Goal: Task Accomplishment & Management: Manage account settings

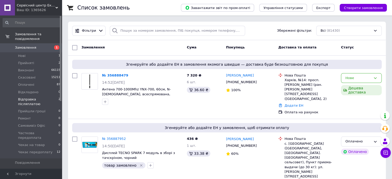
click at [36, 97] on span "Відправка післяплатою" at bounding box center [38, 101] width 40 height 9
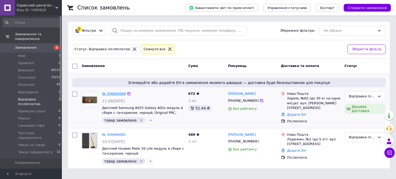
click at [115, 92] on link "№ 356845004" at bounding box center [114, 94] width 24 height 4
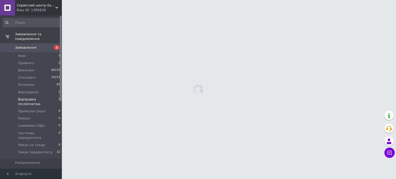
click at [115, 0] on html "Сервісний центр Екран Ваш ID: 1365626 Сайт Сервісний центр Екран Кабінет покупц…" at bounding box center [198, 0] width 396 height 0
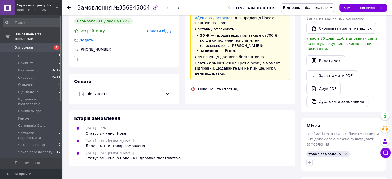
scroll to position [167, 0]
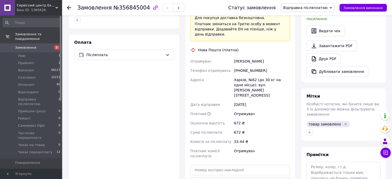
click at [244, 66] on div "[PHONE_NUMBER]" at bounding box center [262, 70] width 58 height 9
copy div "380960072258"
click at [236, 57] on div "Щуров Владимир" at bounding box center [262, 61] width 58 height 9
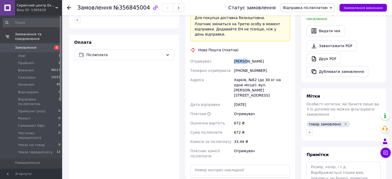
copy div "Щуров"
click at [253, 57] on div "Щуров Владимир" at bounding box center [262, 61] width 58 height 9
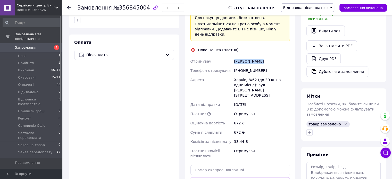
click at [253, 57] on div "Щуров Владимир" at bounding box center [262, 61] width 58 height 9
click at [240, 75] on div "Харків, №62 (до 30 кг на одне місце): вул. [PERSON_NAME][STREET_ADDRESS]" at bounding box center [262, 87] width 58 height 25
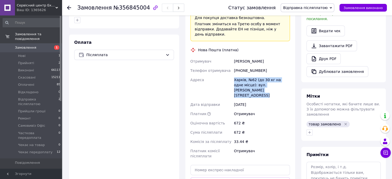
click at [238, 75] on div "Харків, №62 (до 30 кг на одне місце): вул. [PERSON_NAME][STREET_ADDRESS]" at bounding box center [262, 87] width 58 height 25
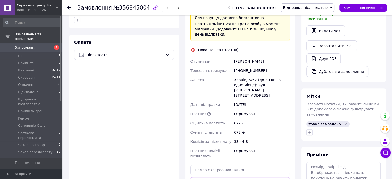
click at [238, 75] on div "Харків, №62 (до 30 кг на одне місце): вул. [PERSON_NAME][STREET_ADDRESS]" at bounding box center [262, 87] width 58 height 25
copy div "Харків"
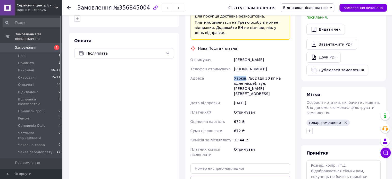
scroll to position [219, 0]
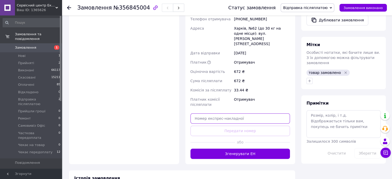
click at [218, 113] on input "text" at bounding box center [241, 118] width 100 height 10
paste input "20451225144136"
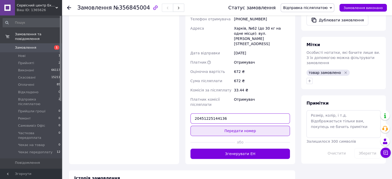
type input "20451225144136"
click at [223, 126] on button "Передати номер" at bounding box center [241, 131] width 100 height 10
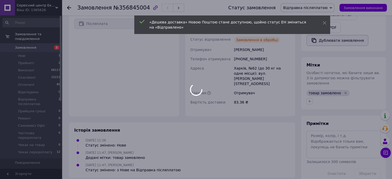
scroll to position [208, 0]
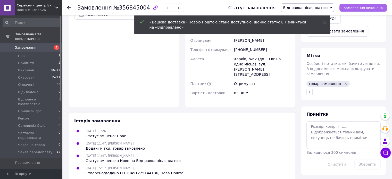
click at [351, 10] on button "Замовлення виконано" at bounding box center [363, 8] width 47 height 8
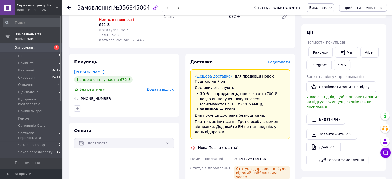
scroll to position [0, 0]
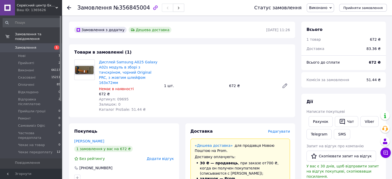
click at [67, 9] on icon at bounding box center [69, 8] width 4 height 4
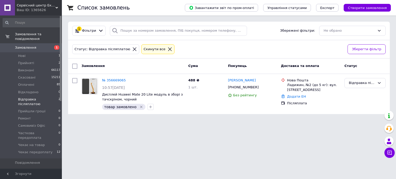
click at [168, 48] on icon at bounding box center [170, 49] width 5 height 5
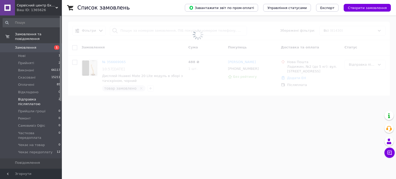
click at [49, 45] on span "1" at bounding box center [55, 47] width 14 height 5
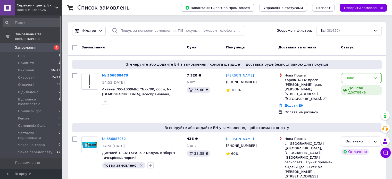
click at [154, 25] on div "Фільтри Збережені фільтри: Всі (81430)" at bounding box center [227, 31] width 318 height 19
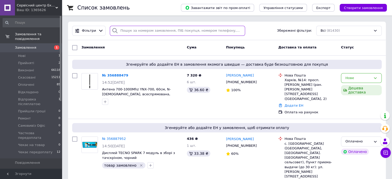
click at [154, 27] on input "search" at bounding box center [177, 31] width 135 height 10
click at [154, 32] on input "search" at bounding box center [177, 31] width 135 height 10
paste input "356829287"
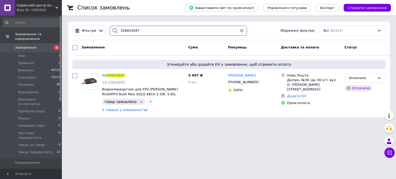
type input "356829287"
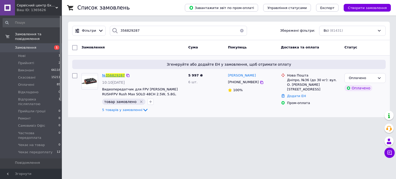
click at [110, 75] on span "356829287" at bounding box center [115, 75] width 19 height 4
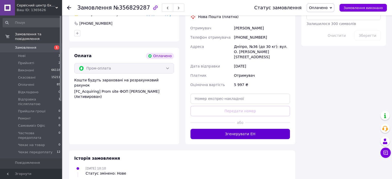
click at [245, 129] on button "Згенерувати ЕН" at bounding box center [241, 134] width 100 height 10
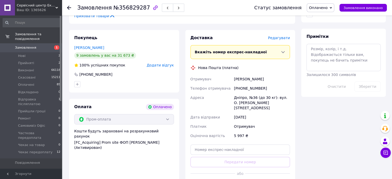
scroll to position [288, 0]
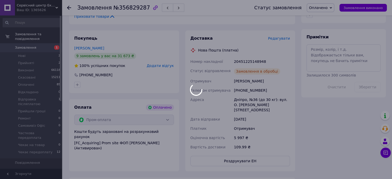
click at [245, 43] on div at bounding box center [196, 89] width 392 height 179
click at [245, 42] on div at bounding box center [196, 89] width 392 height 179
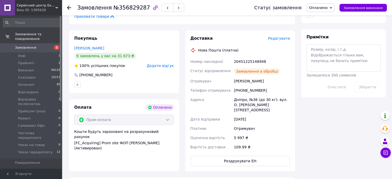
click at [245, 57] on div "20451225148948" at bounding box center [262, 61] width 58 height 9
copy div "20451225148948"
click at [254, 57] on div "20451225148948" at bounding box center [262, 61] width 58 height 9
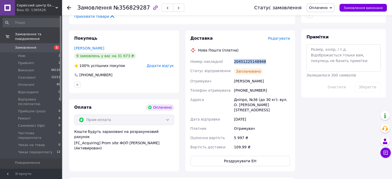
click at [254, 57] on div "20451225148948" at bounding box center [262, 61] width 58 height 9
copy div "20451225148948"
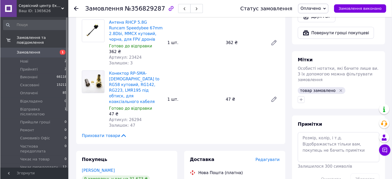
scroll to position [212, 0]
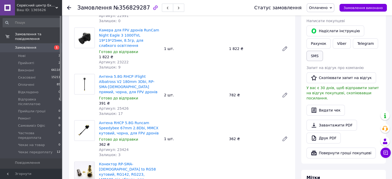
scroll to position [84, 0]
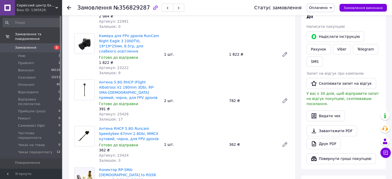
click at [320, 67] on div "SMS" at bounding box center [314, 61] width 19 height 12
click at [317, 56] on button "SMS" at bounding box center [315, 61] width 16 height 10
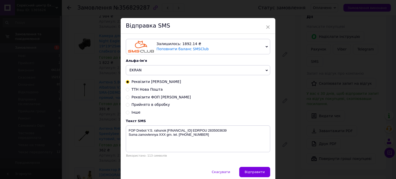
click at [137, 92] on span "ТТН Нова Пошта" at bounding box center [146, 89] width 31 height 4
click at [129, 91] on input "ТТН Нова Пошта" at bounding box center [128, 89] width 4 height 4
radio input "true"
radio input "false"
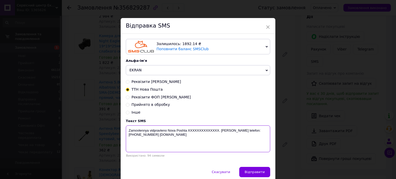
click at [195, 135] on textarea "Zamovlennya vidpravleno Nova Poshta XXXXXXXXXXXXXX. Nash telefon:+380689452358 …" at bounding box center [198, 139] width 144 height 27
click at [195, 134] on textarea "Zamovlennya vidpravleno Nova Poshta XXXXXXXXXXXXXX. Nash telefon:+380689452358 …" at bounding box center [198, 139] width 144 height 27
paste textarea "20451225148948"
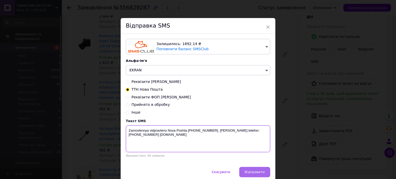
type textarea "Zamovlennya vidpravleno Nova Poshta 20451225148948. Nash telefon:+380689452358 …"
click at [251, 174] on span "Відправити" at bounding box center [255, 172] width 20 height 4
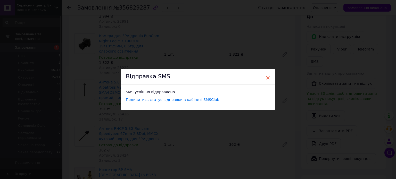
click at [266, 77] on span "×" at bounding box center [268, 77] width 5 height 9
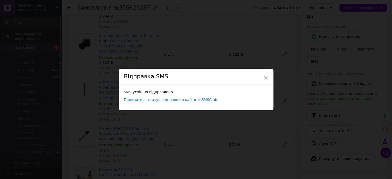
drag, startPoint x: 266, startPoint y: 77, endPoint x: 250, endPoint y: 71, distance: 16.6
click at [266, 79] on div "Антена 5.8G RHCP iFlight Albatross V2 180mm 3Dbi, RP-SMA-Male прямий, чорна, дл…" at bounding box center [194, 101] width 195 height 44
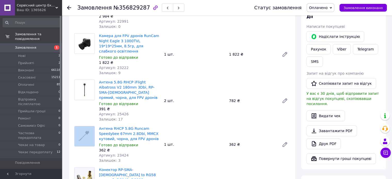
click at [37, 45] on span "Замовлення" at bounding box center [31, 47] width 33 height 5
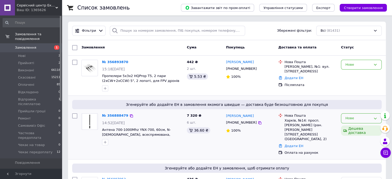
click at [350, 120] on div "Нове" at bounding box center [358, 118] width 26 height 5
click at [351, 122] on div "Нове" at bounding box center [361, 118] width 41 height 10
click at [356, 129] on li "Прийнято" at bounding box center [361, 130] width 40 height 10
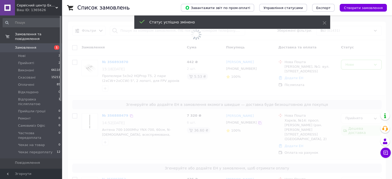
click at [251, 125] on span at bounding box center [196, 89] width 392 height 179
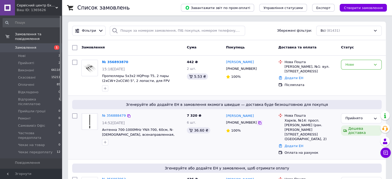
click at [258, 123] on icon at bounding box center [259, 122] width 3 height 3
click at [115, 114] on link "№ 356888479" at bounding box center [114, 116] width 24 height 4
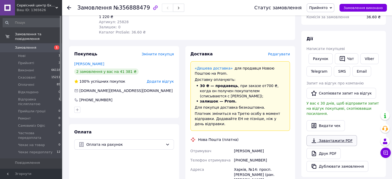
scroll to position [129, 0]
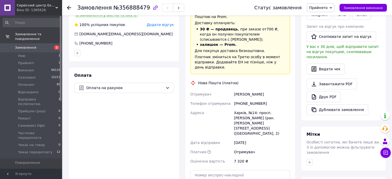
click at [312, 158] on div at bounding box center [343, 162] width 76 height 8
click at [310, 160] on icon "button" at bounding box center [310, 162] width 4 height 4
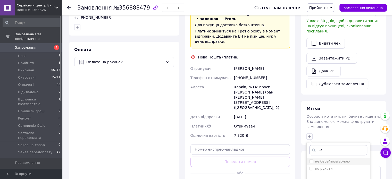
type input "не"
click at [328, 160] on label "не бере/поза зоною" at bounding box center [332, 162] width 35 height 4
checkbox input "true"
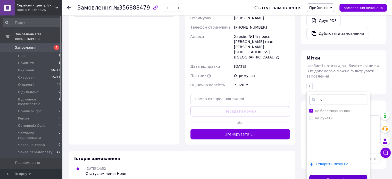
click at [342, 175] on button "Додати мітку" at bounding box center [338, 180] width 58 height 10
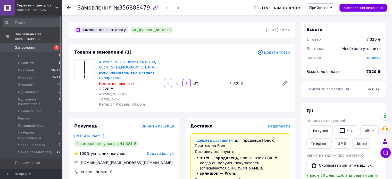
scroll to position [0, 0]
click at [69, 7] on icon at bounding box center [69, 8] width 4 height 4
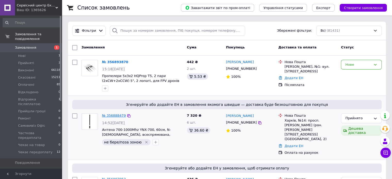
click at [117, 115] on link "№ 356888479" at bounding box center [114, 116] width 24 height 4
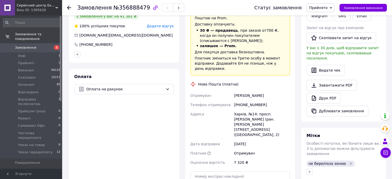
scroll to position [129, 0]
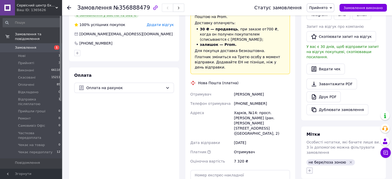
click at [309, 169] on icon "button" at bounding box center [309, 170] width 3 height 3
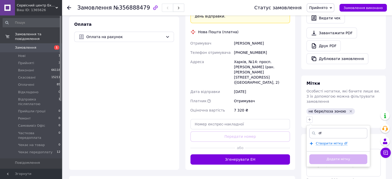
scroll to position [180, 0]
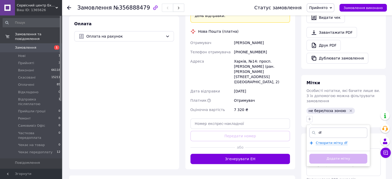
type input "d"
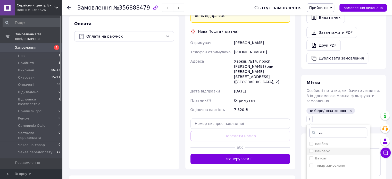
type input "ва"
click at [325, 149] on label "Вайбер2" at bounding box center [322, 151] width 15 height 4
checkbox input "true"
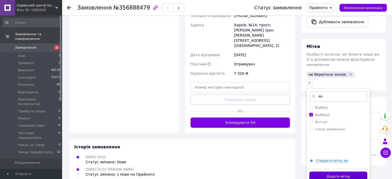
scroll to position [218, 0]
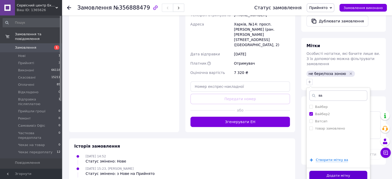
click at [351, 171] on button "Додати мітку" at bounding box center [338, 176] width 58 height 10
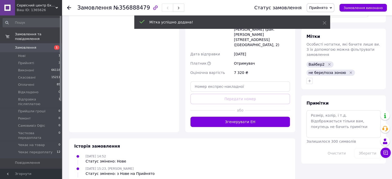
click at [69, 8] on icon at bounding box center [69, 8] width 4 height 4
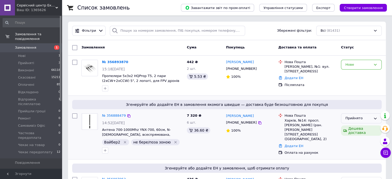
click at [342, 117] on div "Прийнято" at bounding box center [361, 118] width 41 height 10
click at [343, 117] on div "Прийнято" at bounding box center [361, 118] width 41 height 10
click at [344, 117] on div "Прийнято" at bounding box center [361, 118] width 41 height 10
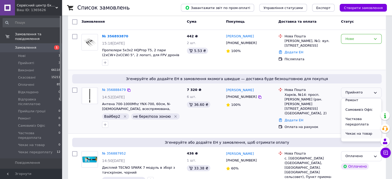
scroll to position [71, 0]
click at [359, 138] on li "Чекає передоплату" at bounding box center [361, 139] width 40 height 15
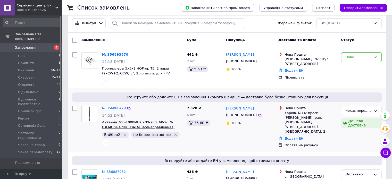
scroll to position [0, 0]
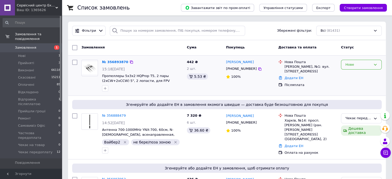
click at [356, 64] on div "Нове" at bounding box center [358, 64] width 26 height 5
click at [361, 95] on li "Відправка післяплатою" at bounding box center [361, 99] width 40 height 15
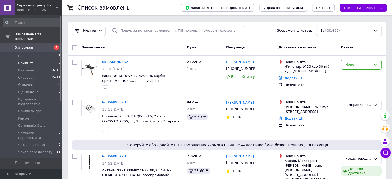
click at [43, 60] on li "Прийняті 2" at bounding box center [31, 63] width 63 height 7
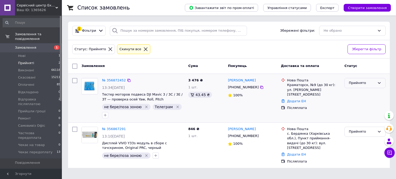
click at [375, 82] on div "Прийнято" at bounding box center [362, 82] width 26 height 5
click at [362, 85] on div "Прийнято" at bounding box center [362, 82] width 26 height 5
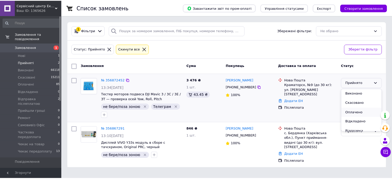
scroll to position [26, 0]
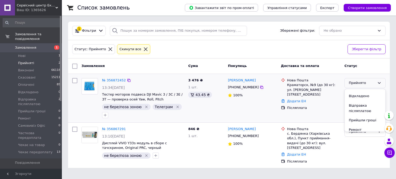
click at [359, 106] on li "Відправка післяплатою" at bounding box center [365, 108] width 41 height 15
click at [25, 46] on link "Замовлення 1" at bounding box center [31, 47] width 63 height 9
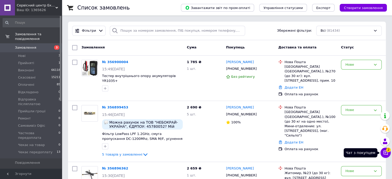
click at [386, 152] on icon at bounding box center [386, 153] width 4 height 4
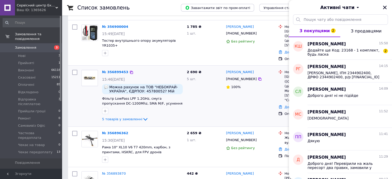
scroll to position [52, 0]
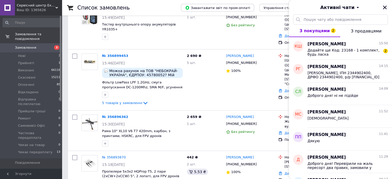
click at [385, 7] on icon "Закрити" at bounding box center [385, 8] width 4 height 4
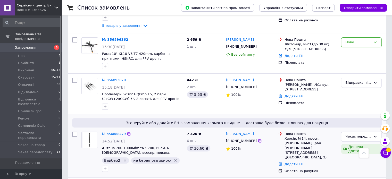
scroll to position [103, 0]
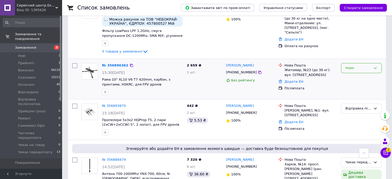
click at [360, 65] on div "Нове" at bounding box center [358, 67] width 26 height 5
click at [352, 96] on li "Відправка післяплатою" at bounding box center [361, 103] width 40 height 15
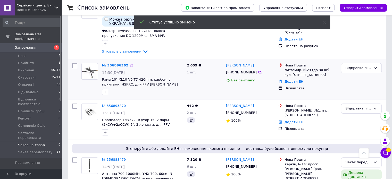
scroll to position [107, 0]
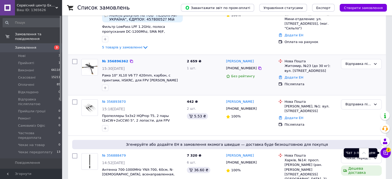
click at [385, 153] on icon at bounding box center [386, 153] width 4 height 4
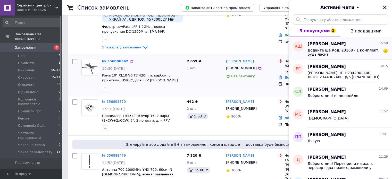
click at [328, 51] on span "Додайте ще Код: 23168 - 1 комплект, будь ласка" at bounding box center [344, 52] width 73 height 8
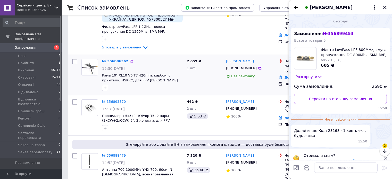
scroll to position [7, 0]
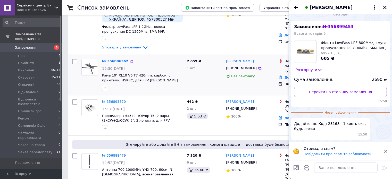
click at [327, 122] on span "Додайте ще Код: 23168 - 1 комплект, будь ласка" at bounding box center [330, 126] width 73 height 10
copy span "23168"
click at [386, 7] on icon "Закрити" at bounding box center [385, 7] width 5 height 5
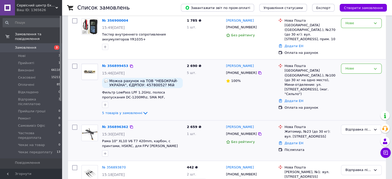
scroll to position [30, 0]
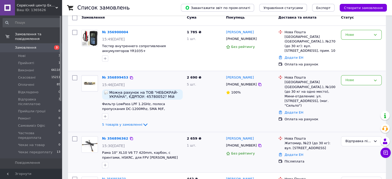
click at [358, 80] on div "Нове" at bounding box center [361, 101] width 45 height 57
click at [358, 78] on div "Нове" at bounding box center [358, 80] width 26 height 5
click at [365, 120] on li "Чекає передоплату" at bounding box center [361, 127] width 40 height 15
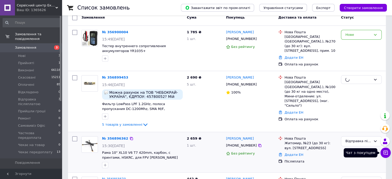
click at [382, 151] on button "Чат з покупцем" at bounding box center [385, 153] width 10 height 10
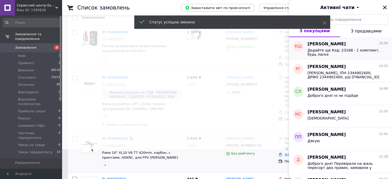
click at [351, 45] on div "Кирилл Штода 15:50" at bounding box center [348, 44] width 80 height 6
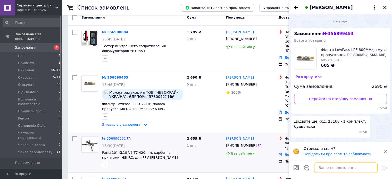
click at [325, 166] on textarea at bounding box center [345, 168] width 63 height 10
type textarea "додали"
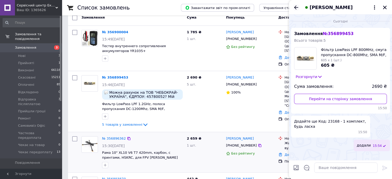
click at [296, 7] on icon "Назад" at bounding box center [296, 7] width 6 height 6
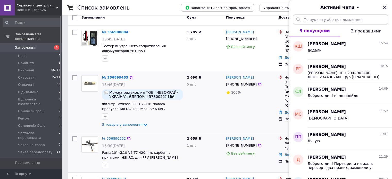
click at [116, 76] on link "№ 356899453" at bounding box center [115, 78] width 26 height 4
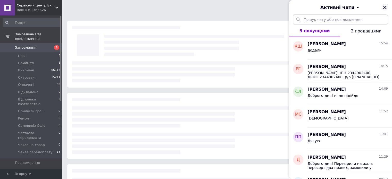
click at [387, 6] on icon "Закрити" at bounding box center [385, 7] width 5 height 5
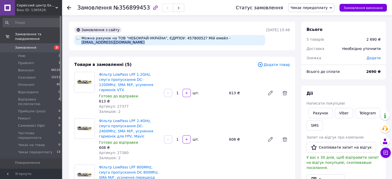
drag, startPoint x: 81, startPoint y: 42, endPoint x: 130, endPoint y: 44, distance: 48.5
click at [130, 44] on div "Можна рахунок на ТОВ "НЕБОКРАЙ-УКРАЇНА", ЄДРПОУ: 45780052? Мій емейл - [EMAIL_A…" at bounding box center [169, 40] width 191 height 10
copy div "kirillshtoda@nebokray.com.ua"
click at [120, 12] on div "Замовлення №356899453" at bounding box center [151, 7] width 148 height 15
click at [122, 7] on span "№356899453" at bounding box center [131, 8] width 37 height 6
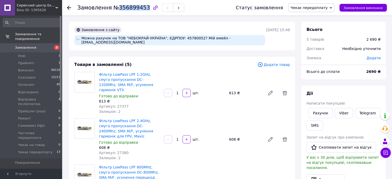
click at [122, 7] on span "№356899453" at bounding box center [131, 8] width 37 height 6
click at [68, 6] on icon at bounding box center [69, 8] width 4 height 4
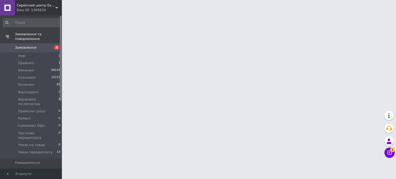
click at [30, 45] on span "Замовлення" at bounding box center [25, 47] width 21 height 5
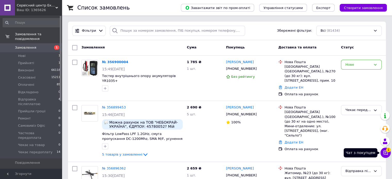
click at [384, 154] on icon at bounding box center [386, 153] width 4 height 4
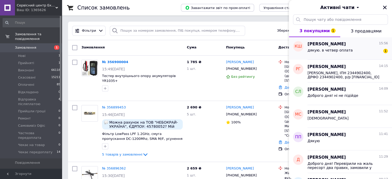
click at [344, 47] on div "[PERSON_NAME] 15:56" at bounding box center [348, 44] width 80 height 6
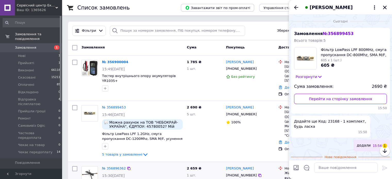
scroll to position [16, 0]
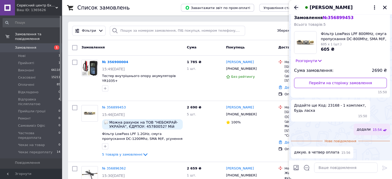
click at [296, 5] on icon "Назад" at bounding box center [296, 7] width 6 height 6
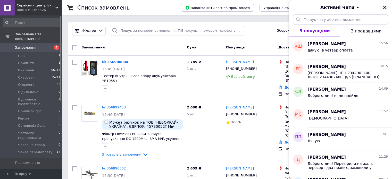
click at [385, 8] on icon "Закрити" at bounding box center [385, 7] width 5 height 5
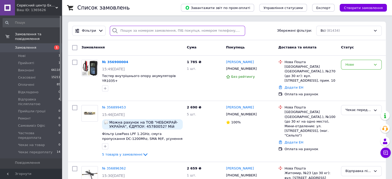
click at [155, 34] on input "search" at bounding box center [177, 31] width 135 height 10
click at [122, 33] on input "search" at bounding box center [177, 31] width 135 height 10
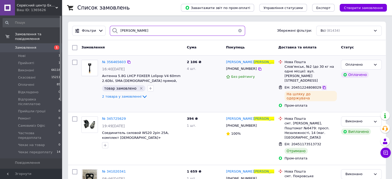
type input "новіков"
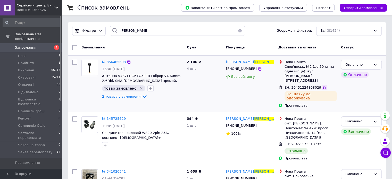
click at [322, 86] on icon at bounding box center [324, 88] width 4 height 4
click at [258, 70] on icon at bounding box center [259, 69] width 3 height 3
click at [258, 69] on icon at bounding box center [260, 69] width 4 height 4
click at [117, 63] on span "№ 356465603" at bounding box center [114, 62] width 24 height 4
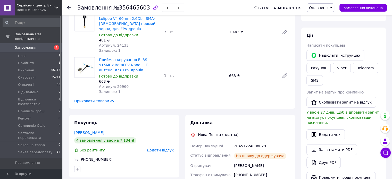
scroll to position [77, 0]
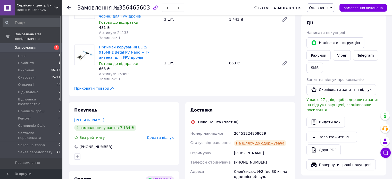
click at [68, 6] on icon at bounding box center [69, 8] width 4 height 4
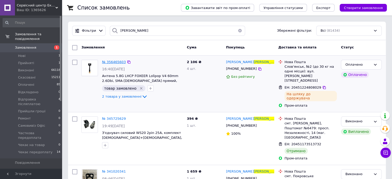
click at [120, 63] on span "№ 356465603" at bounding box center [114, 62] width 24 height 4
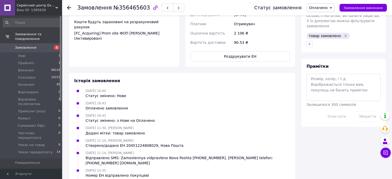
scroll to position [267, 0]
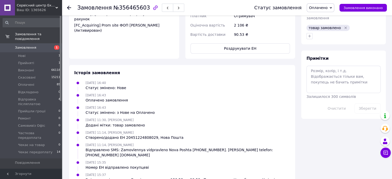
click at [70, 9] on icon at bounding box center [69, 8] width 4 height 4
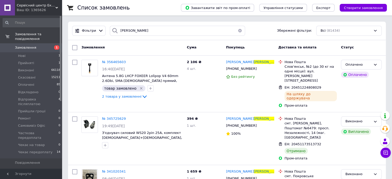
click at [239, 31] on button "button" at bounding box center [240, 31] width 10 height 10
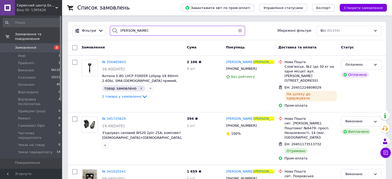
click at [239, 31] on input "[PERSON_NAME]" at bounding box center [177, 31] width 135 height 10
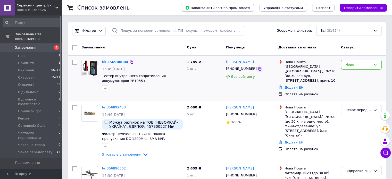
click at [258, 69] on icon at bounding box center [260, 69] width 4 height 4
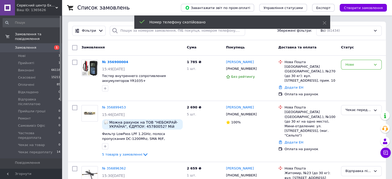
click at [144, 30] on div "Номер телефону скопійовано" at bounding box center [232, 22] width 196 height 15
drag, startPoint x: 144, startPoint y: 30, endPoint x: 121, endPoint y: 32, distance: 22.5
click at [121, 32] on input "search" at bounding box center [177, 31] width 135 height 10
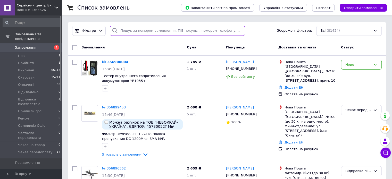
paste input "[PHONE_NUMBER]"
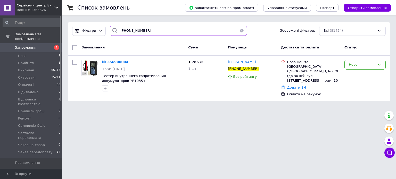
type input "[PHONE_NUMBER]"
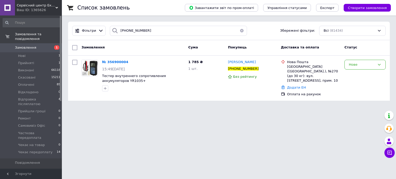
click at [239, 32] on button "button" at bounding box center [242, 31] width 10 height 10
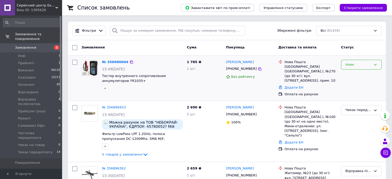
click at [364, 65] on div "Нове" at bounding box center [358, 64] width 26 height 5
click at [361, 72] on li "Прийнято" at bounding box center [361, 76] width 40 height 10
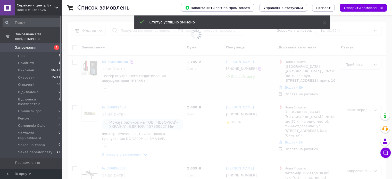
click at [110, 61] on span at bounding box center [196, 34] width 392 height 69
click at [113, 64] on span at bounding box center [196, 34] width 392 height 69
click at [117, 63] on span at bounding box center [196, 34] width 392 height 69
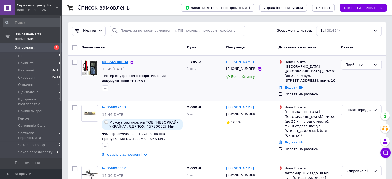
click at [117, 63] on link "№ 356900004" at bounding box center [115, 62] width 26 height 4
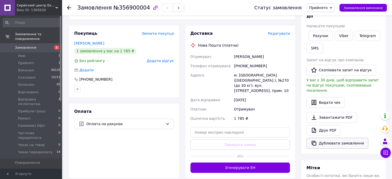
scroll to position [129, 0]
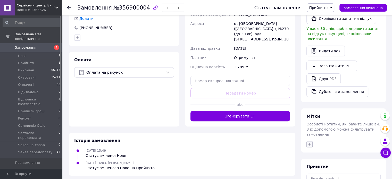
click at [311, 142] on icon "button" at bounding box center [310, 144] width 4 height 4
click at [310, 142] on icon "button" at bounding box center [310, 144] width 4 height 4
type input "не"
click at [336, 167] on label "не бере/поза зоною" at bounding box center [332, 169] width 35 height 4
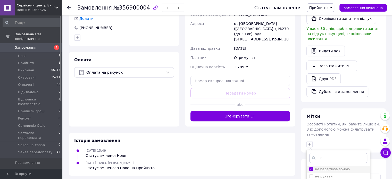
checkbox input "true"
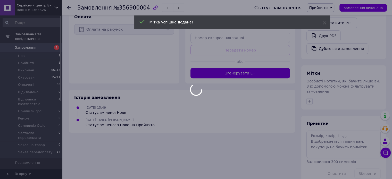
scroll to position [171, 0]
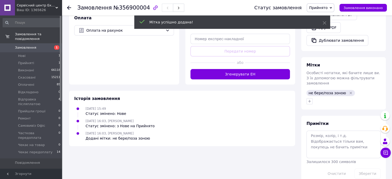
click at [310, 99] on icon "button" at bounding box center [310, 101] width 4 height 4
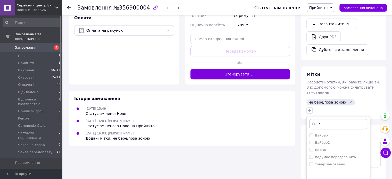
type input "в"
click at [362, 106] on div "в Вайбер Вайбер2 Ватсап подумає передзвонить товар замовлено Створити мітку в Д…" at bounding box center [343, 110] width 76 height 8
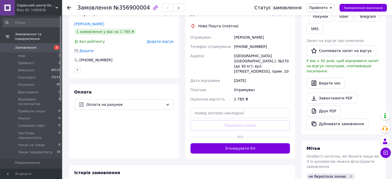
scroll to position [94, 0]
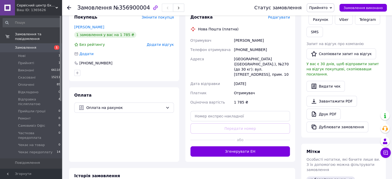
click at [251, 54] on div "[PHONE_NUMBER]" at bounding box center [262, 49] width 58 height 9
click at [251, 50] on div "[PHONE_NUMBER]" at bounding box center [262, 49] width 58 height 9
copy div "380677499245"
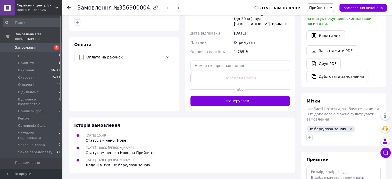
scroll to position [145, 0]
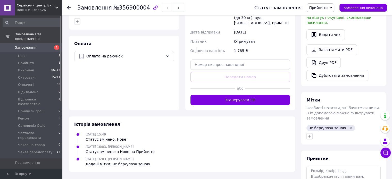
click at [313, 132] on div at bounding box center [343, 136] width 76 height 8
click at [310, 134] on icon "button" at bounding box center [310, 136] width 4 height 4
type input "і"
type input "ва"
click at [327, 167] on label "Вайбер2" at bounding box center [322, 169] width 15 height 4
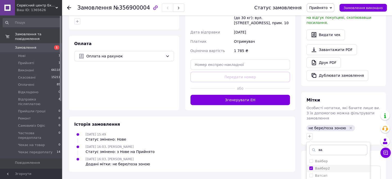
checkbox input "true"
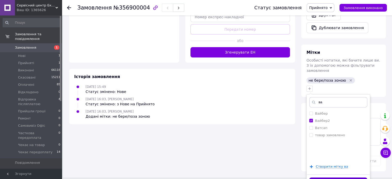
click at [337, 176] on div "Замовлення №356900004 Статус замовлення Прийнято Виконано Скасовано Оплачено Ві…" at bounding box center [227, 0] width 329 height 355
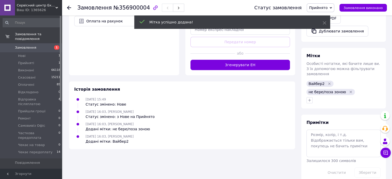
scroll to position [171, 0]
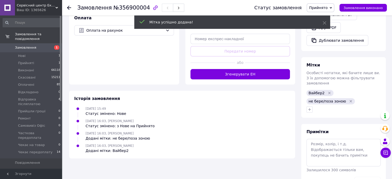
click at [67, 7] on div "Замовлення №356900004 Статус замовлення Прийнято Виконано Скасовано Оплачено Ві…" at bounding box center [227, 7] width 330 height 15
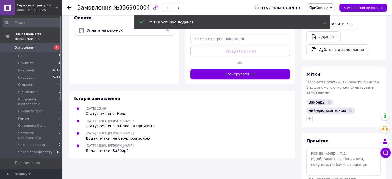
scroll to position [180, 0]
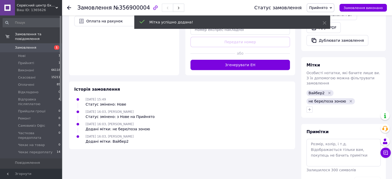
click at [69, 7] on use at bounding box center [69, 8] width 4 height 4
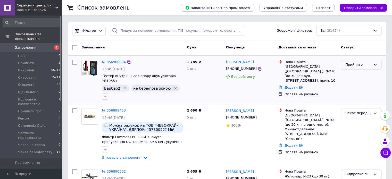
click at [352, 68] on div "Прийнято" at bounding box center [361, 65] width 41 height 10
click at [357, 109] on li "Чекає передоплату" at bounding box center [361, 111] width 40 height 15
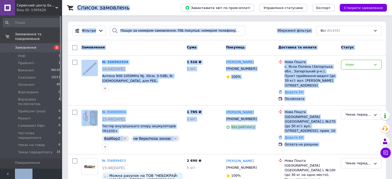
scroll to position [105, 0]
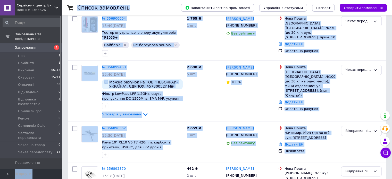
drag, startPoint x: 40, startPoint y: 191, endPoint x: 119, endPoint y: 191, distance: 79.1
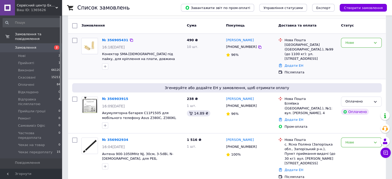
scroll to position [52, 0]
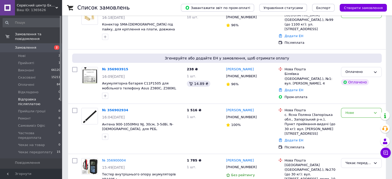
click at [45, 97] on span "Відправка післяплатою" at bounding box center [38, 101] width 40 height 9
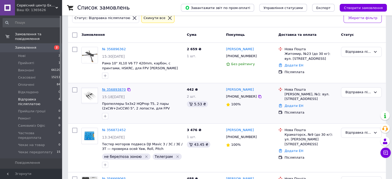
scroll to position [70, 0]
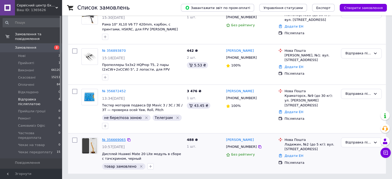
click at [107, 141] on link "№ 356669065" at bounding box center [114, 140] width 24 height 4
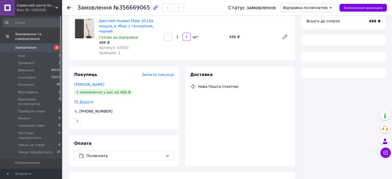
scroll to position [46, 0]
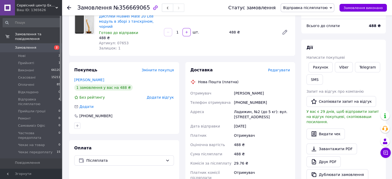
click at [248, 98] on div "[PHONE_NUMBER]" at bounding box center [262, 102] width 58 height 9
copy div "380954132787"
click at [237, 89] on div "[PERSON_NAME]" at bounding box center [262, 93] width 58 height 9
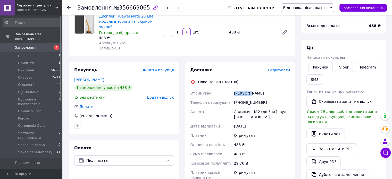
copy div "Семенюк"
click at [258, 89] on div "Семенюк Оксана" at bounding box center [262, 93] width 58 height 9
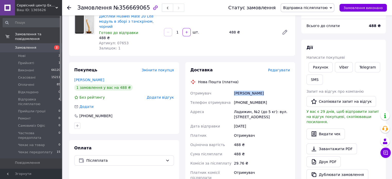
click at [258, 89] on div "Семенюк Оксана" at bounding box center [262, 93] width 58 height 9
click at [239, 107] on div "Ладижин, №2 (до 5 кг): вул. Будівельників, 15" at bounding box center [262, 114] width 58 height 14
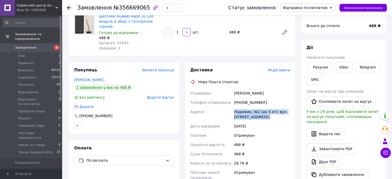
click at [239, 107] on div "Ладижин, №2 (до 5 кг): вул. Будівельників, 15" at bounding box center [262, 114] width 58 height 14
click at [242, 107] on div "Ладижин, №2 (до 5 кг): вул. Будівельників, 15" at bounding box center [262, 114] width 58 height 14
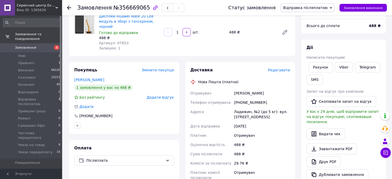
click at [242, 107] on div "Ладижин, №2 (до 5 кг): вул. Будівельників, 15" at bounding box center [262, 114] width 58 height 14
click at [242, 109] on div "Ладижин, №2 (до 5 кг): вул. Будівельників, 15" at bounding box center [262, 114] width 58 height 14
copy div "Ладижин"
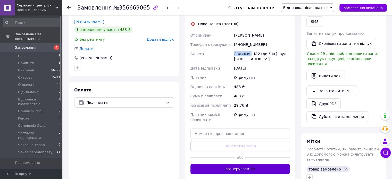
scroll to position [149, 0]
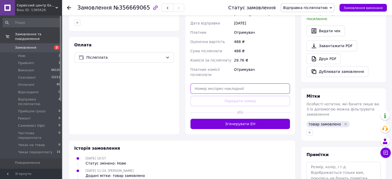
click at [211, 84] on input "text" at bounding box center [241, 89] width 100 height 10
paste input "20451225256699"
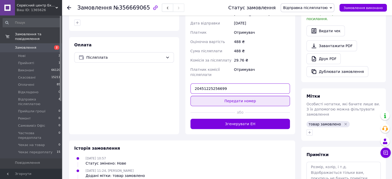
type input "20451225256699"
click at [218, 98] on button "Передати номер" at bounding box center [241, 101] width 100 height 10
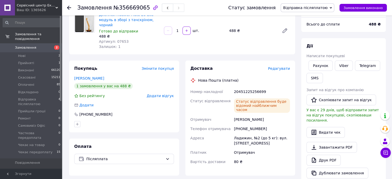
scroll to position [46, 0]
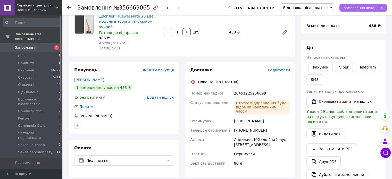
click at [367, 10] on button "Замовлення виконано" at bounding box center [363, 8] width 47 height 8
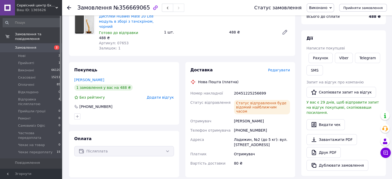
click at [45, 45] on span "Замовлення" at bounding box center [31, 47] width 33 height 5
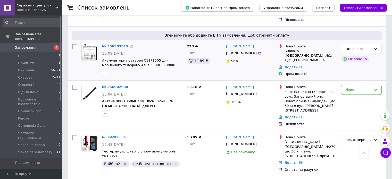
scroll to position [129, 0]
click at [258, 92] on icon at bounding box center [260, 94] width 4 height 4
click at [110, 85] on link "№ 356902934" at bounding box center [115, 87] width 26 height 4
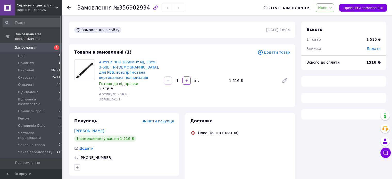
click at [327, 7] on span "Нове" at bounding box center [322, 8] width 9 height 4
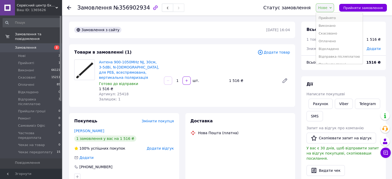
click at [334, 18] on li "Прийнято" at bounding box center [339, 18] width 46 height 8
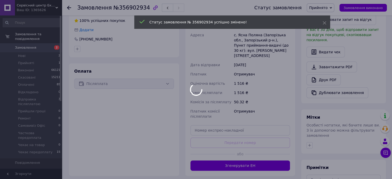
scroll to position [129, 0]
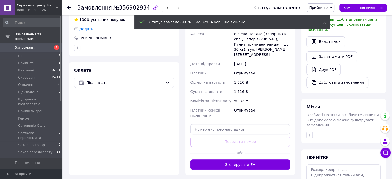
click at [308, 133] on div "Всього 1 товар 1 516 ₴ Знижка Додати Всього до сплати 1 516 ₴ Дії Написати поку…" at bounding box center [343, 55] width 85 height 325
click at [308, 133] on icon "button" at bounding box center [310, 135] width 4 height 4
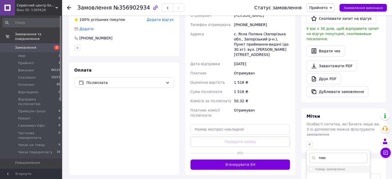
type input "това"
click at [331, 167] on label "товар замовлено" at bounding box center [330, 169] width 30 height 4
checkbox input "true"
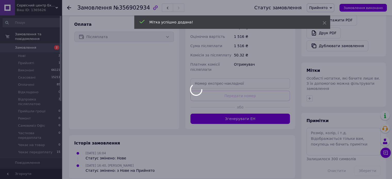
click at [311, 88] on div at bounding box center [196, 89] width 392 height 179
click at [310, 87] on div at bounding box center [196, 89] width 392 height 179
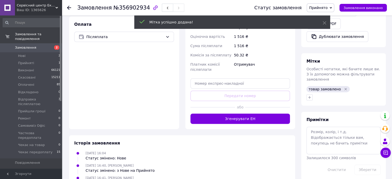
scroll to position [184, 0]
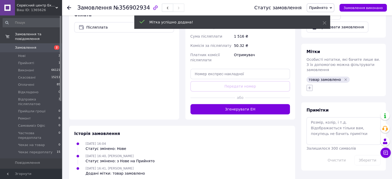
click at [309, 85] on button "button" at bounding box center [310, 88] width 6 height 6
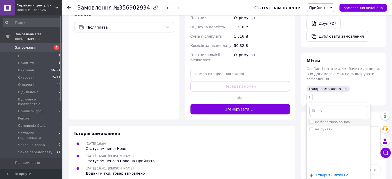
type input "не"
click at [326, 120] on label "не бере/поза зоною" at bounding box center [332, 122] width 35 height 4
checkbox input "true"
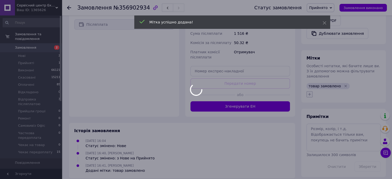
click at [310, 93] on icon "button" at bounding box center [309, 94] width 3 height 3
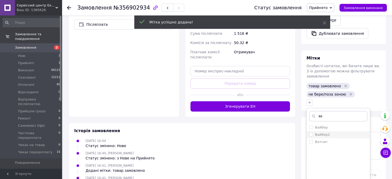
type input "ва"
click at [321, 133] on label "Вайбер2" at bounding box center [322, 135] width 15 height 4
checkbox input "true"
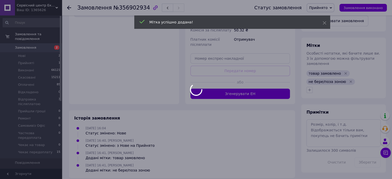
scroll to position [201, 0]
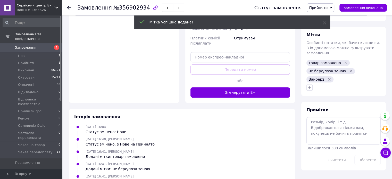
click at [64, 12] on div "Замовлення №356902934 Статус замовлення Прийнято Виконано Скасовано Оплачено Ві…" at bounding box center [227, 7] width 330 height 15
click at [65, 9] on div "Замовлення №356902934 Статус замовлення Прийнято Виконано Скасовано Оплачено Ві…" at bounding box center [227, 7] width 330 height 15
click at [68, 6] on icon at bounding box center [69, 8] width 4 height 4
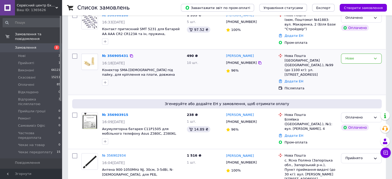
scroll to position [52, 0]
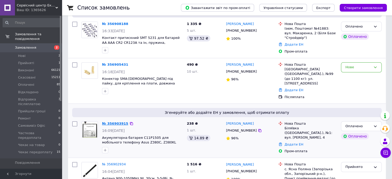
click at [114, 122] on link "№ 356903915" at bounding box center [115, 124] width 26 height 4
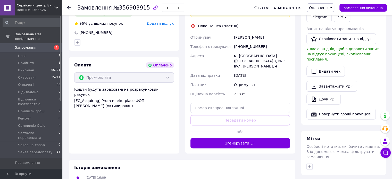
scroll to position [155, 0]
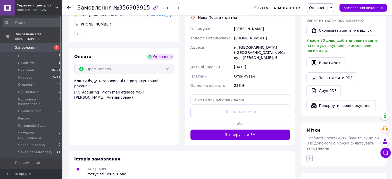
click at [311, 156] on icon "button" at bounding box center [310, 158] width 4 height 4
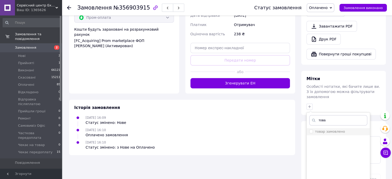
type input "това"
click at [320, 130] on label "товар замовлено" at bounding box center [330, 132] width 30 height 4
checkbox input "true"
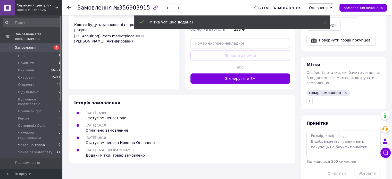
scroll to position [220, 0]
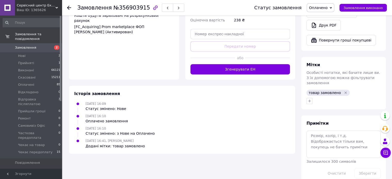
click at [26, 47] on link "Замовлення 2" at bounding box center [31, 47] width 63 height 9
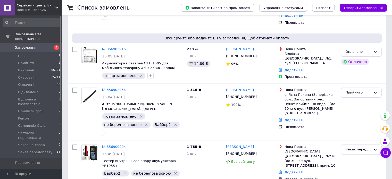
scroll to position [129, 0]
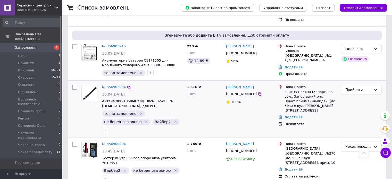
drag, startPoint x: 356, startPoint y: 73, endPoint x: 355, endPoint y: 76, distance: 2.7
click at [356, 74] on div "Згенеруйте або додайте ЕН у замовлення, щоб отримати оплату № 356903915 16:09, …" at bounding box center [227, 54] width 318 height 54
click at [352, 87] on div "Прийнято" at bounding box center [358, 89] width 26 height 5
click at [352, 111] on li "Відправка післяплатою" at bounding box center [361, 115] width 40 height 15
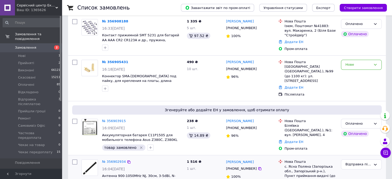
scroll to position [0, 0]
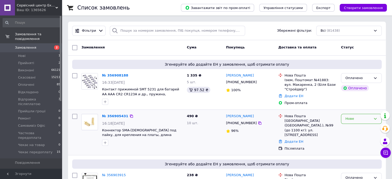
click at [353, 118] on div "Нове" at bounding box center [358, 118] width 26 height 5
click at [351, 126] on li "Прийнято" at bounding box center [361, 130] width 40 height 10
click at [258, 123] on icon at bounding box center [260, 123] width 4 height 4
